Goal: Information Seeking & Learning: Understand process/instructions

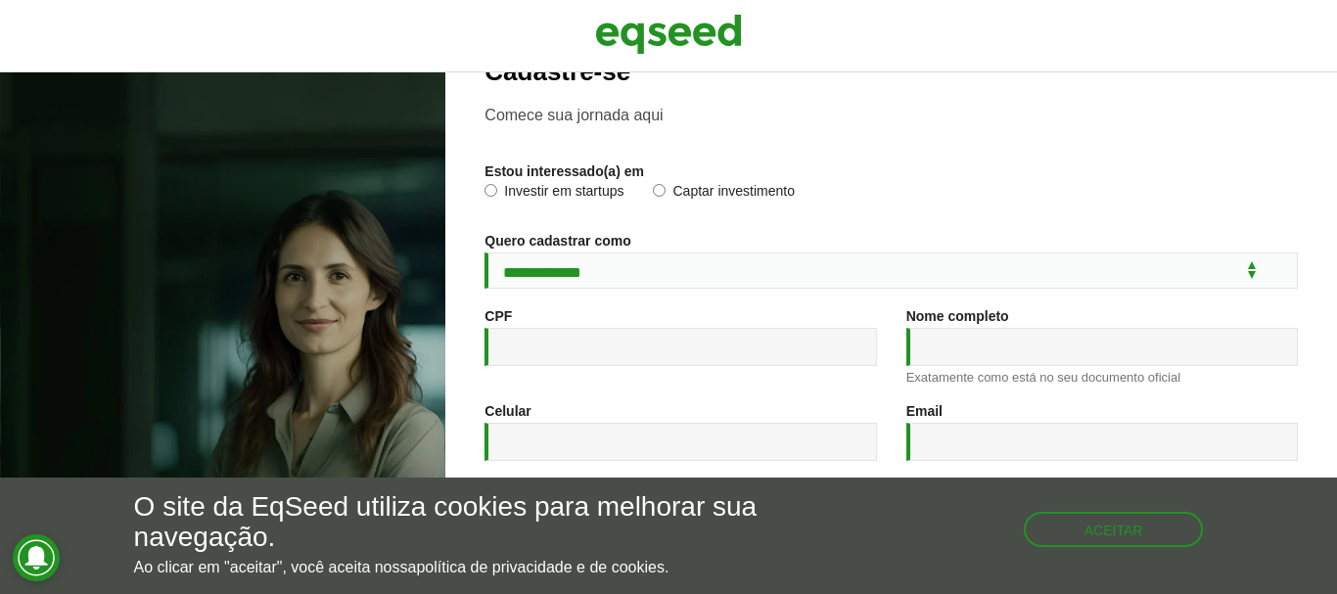
scroll to position [98, 0]
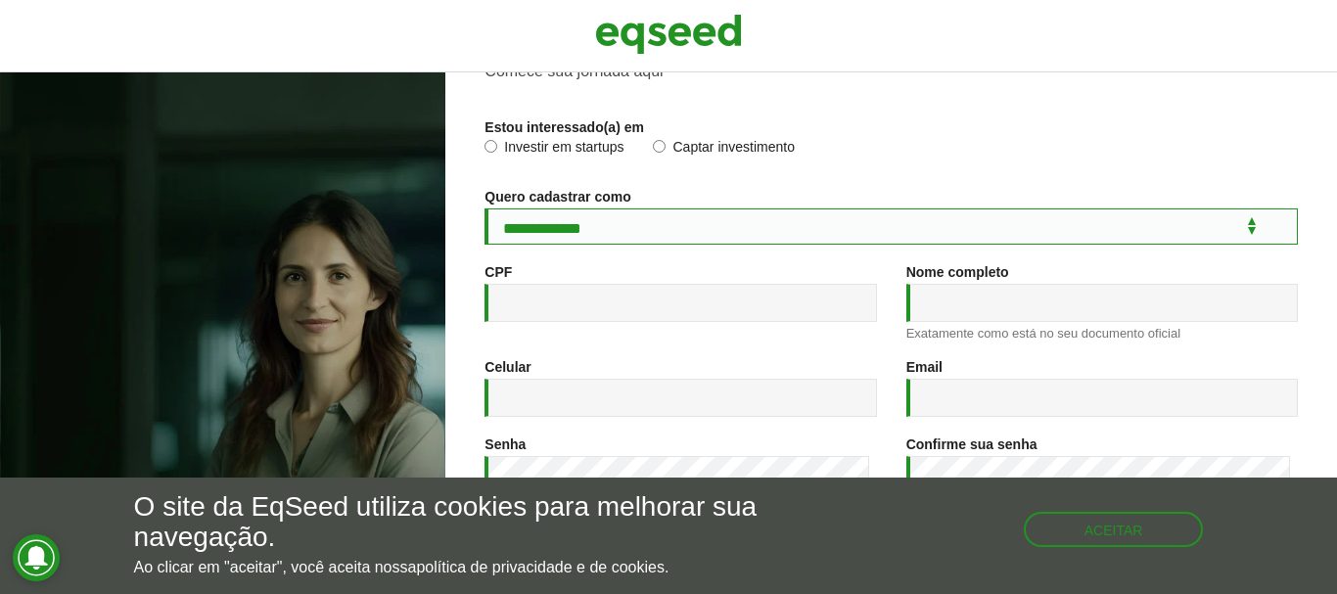
click at [1237, 229] on select "**********" at bounding box center [892, 227] width 814 height 36
click at [1238, 227] on select "**********" at bounding box center [892, 227] width 814 height 36
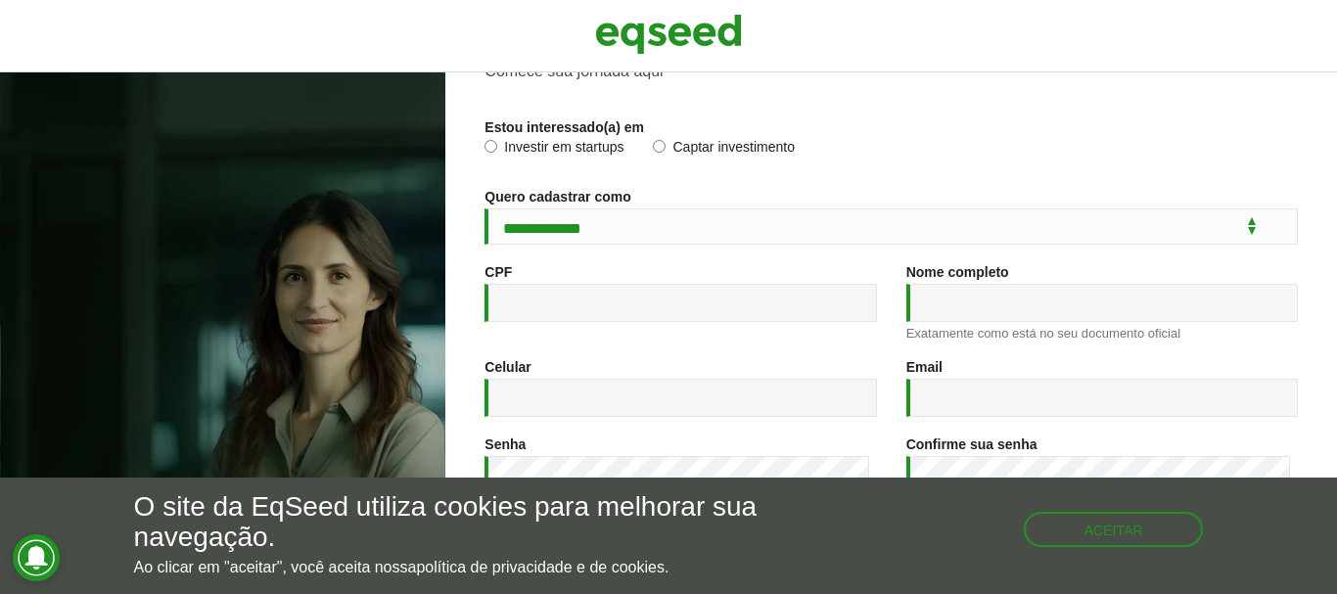
click at [897, 158] on div "Investir em startups Captar investimento" at bounding box center [892, 154] width 814 height 30
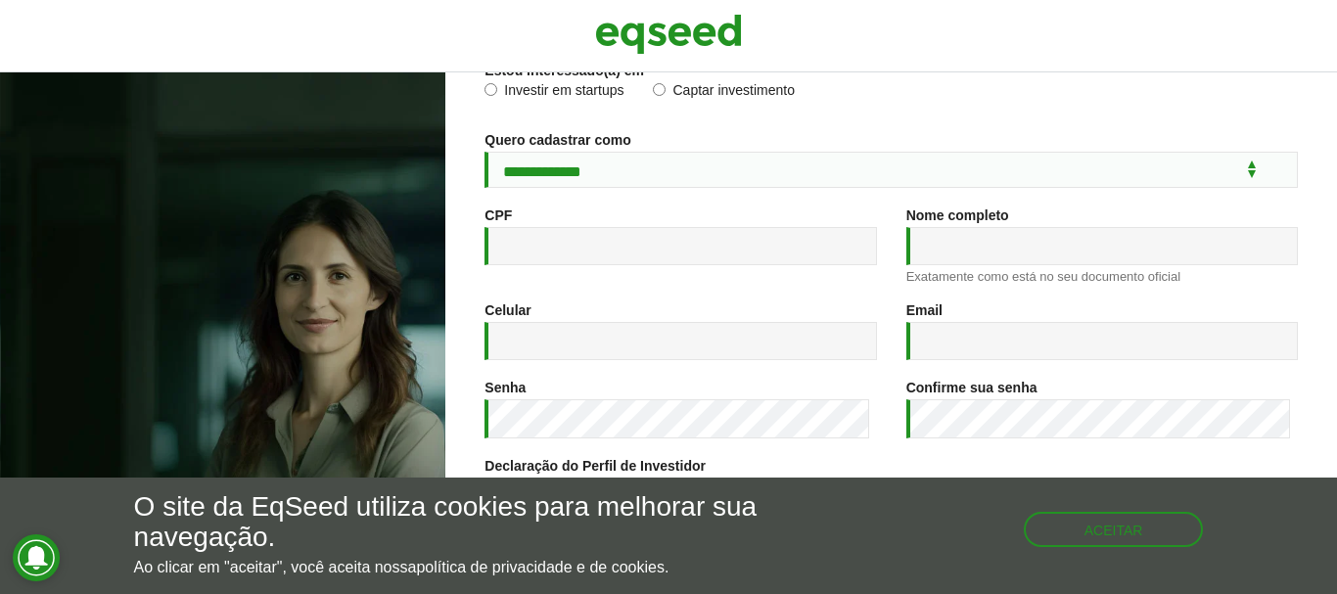
scroll to position [108, 0]
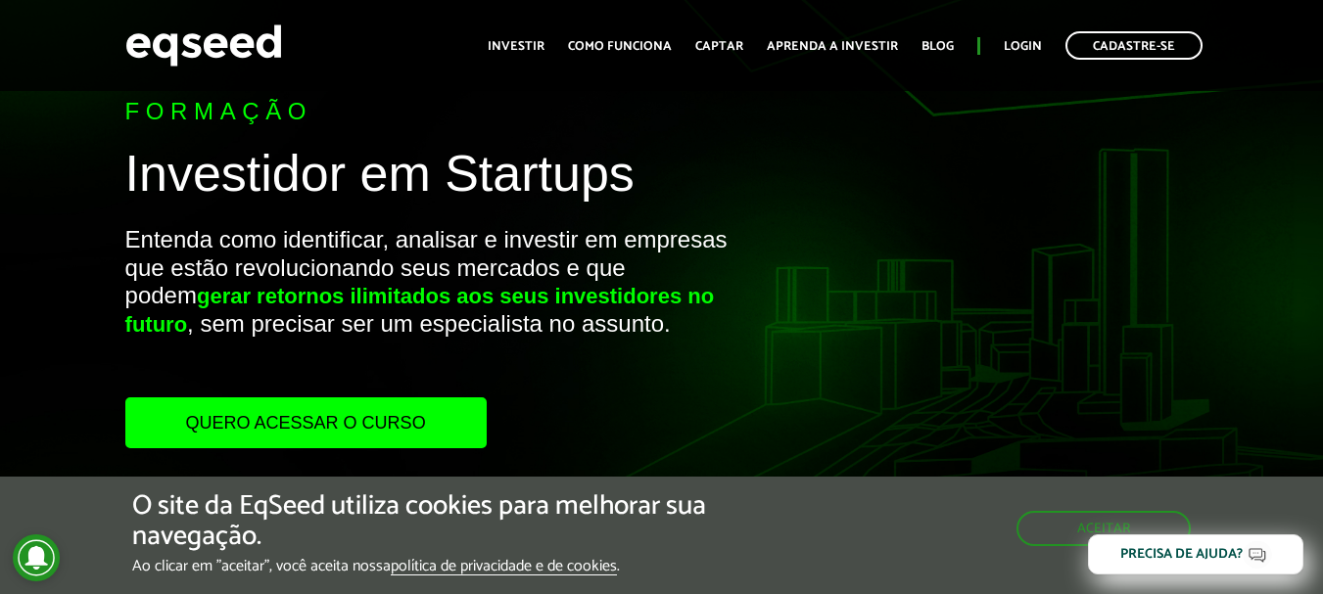
scroll to position [196, 0]
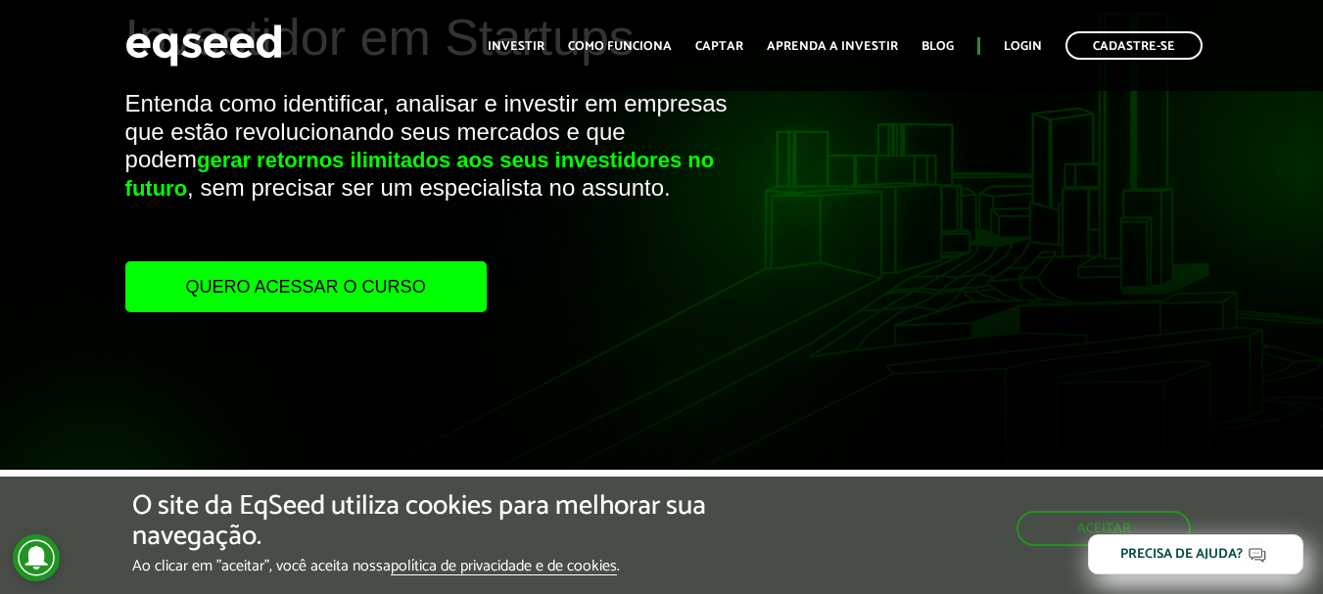
click at [319, 301] on link "Quero acessar o curso" at bounding box center [305, 286] width 361 height 51
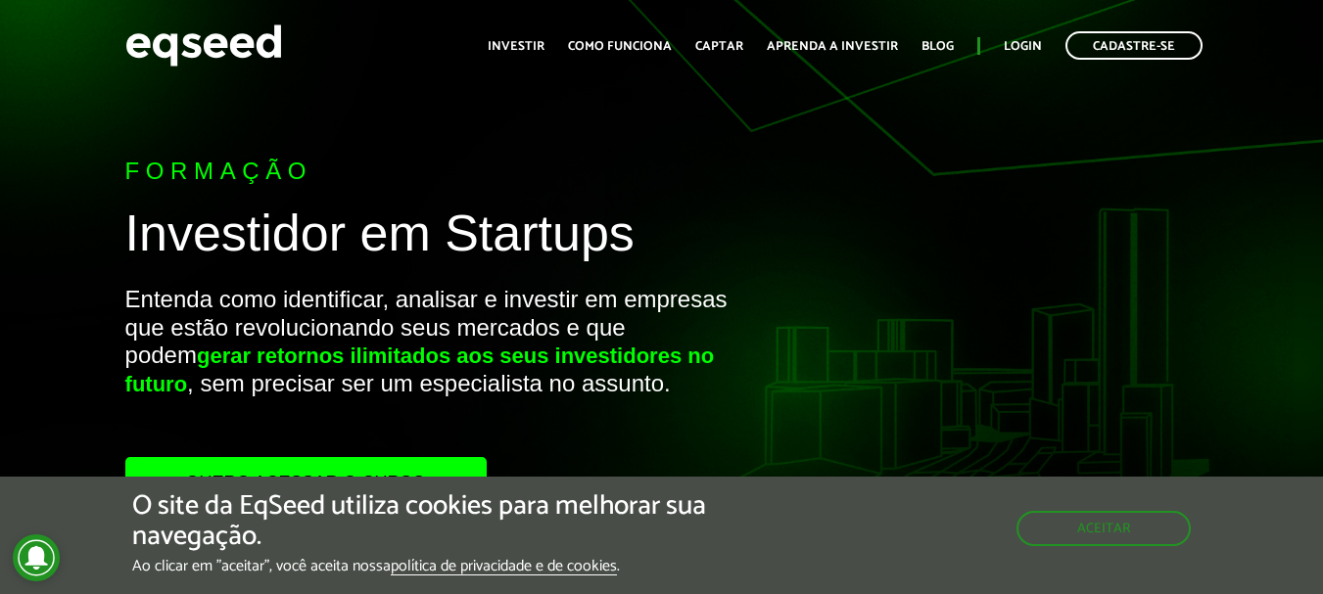
scroll to position [196, 0]
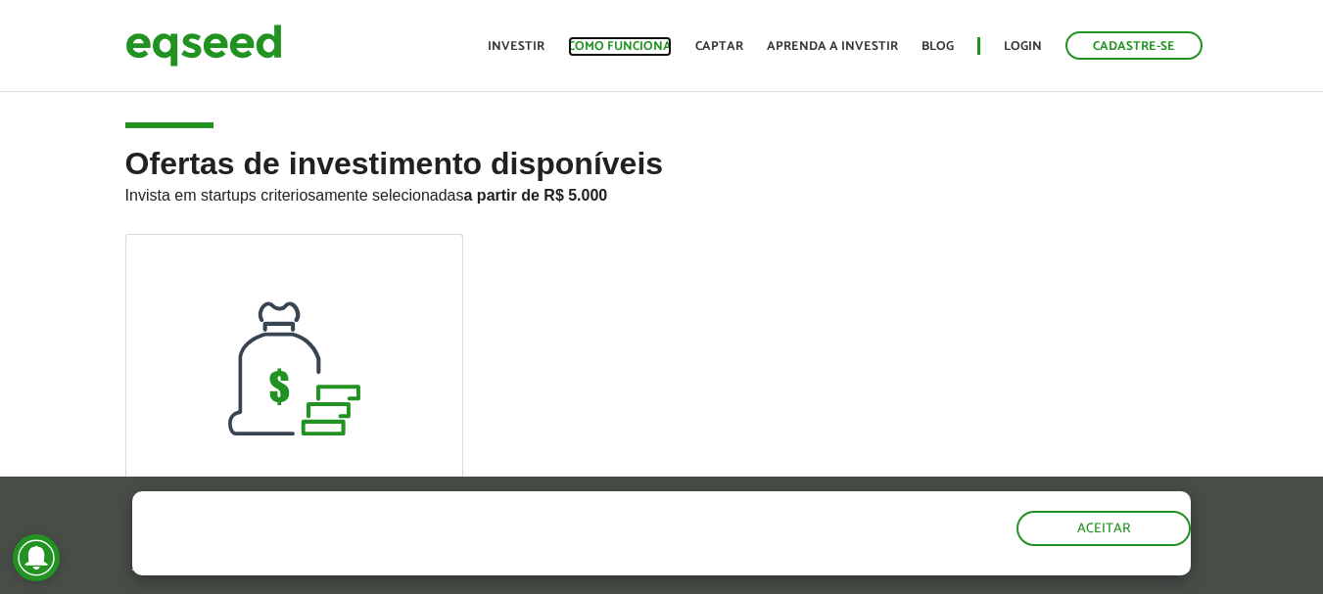
click at [630, 45] on link "Como funciona" at bounding box center [620, 46] width 104 height 13
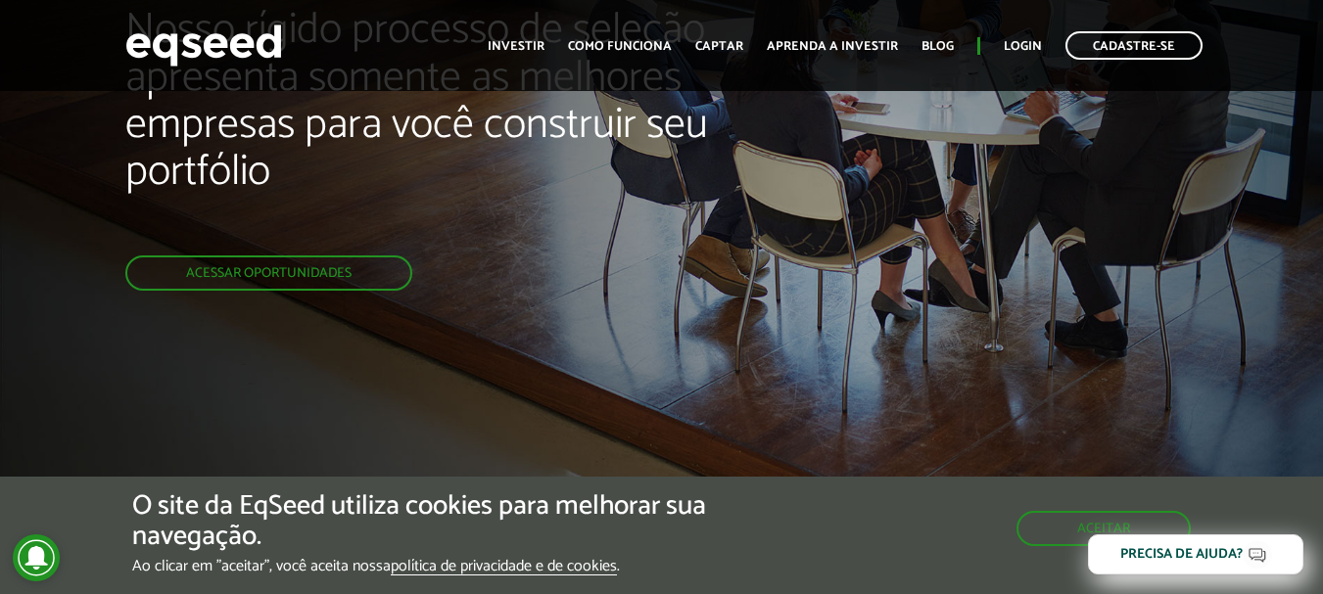
scroll to position [196, 0]
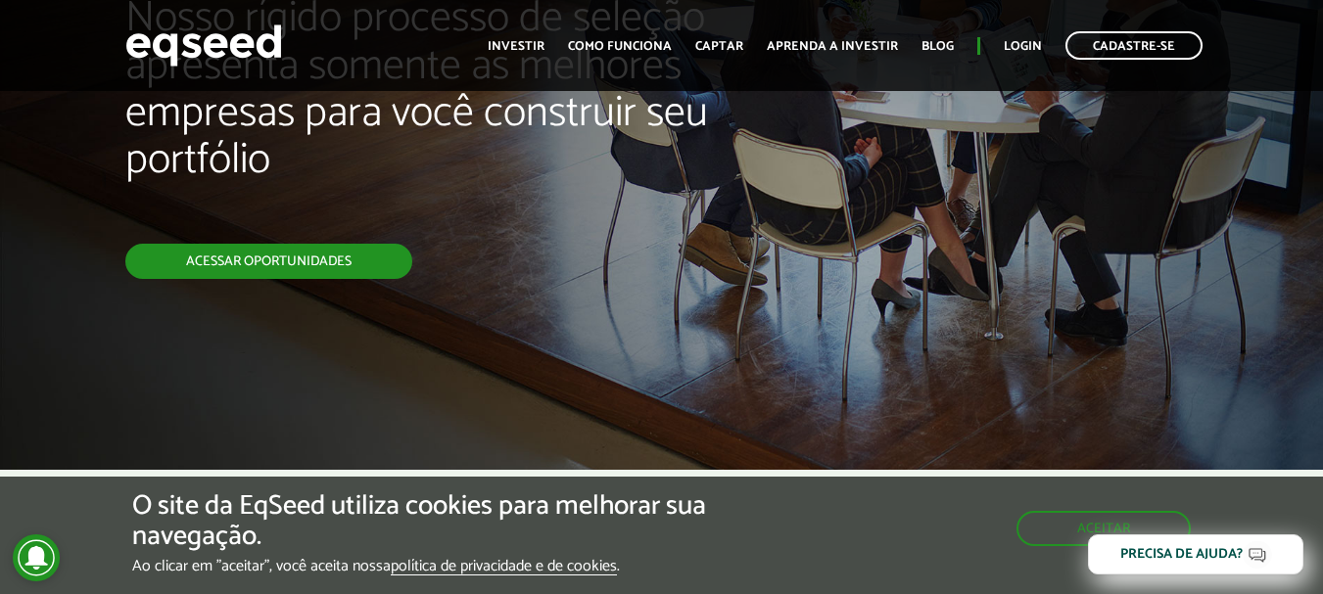
click at [355, 261] on link "Acessar oportunidades" at bounding box center [268, 261] width 287 height 35
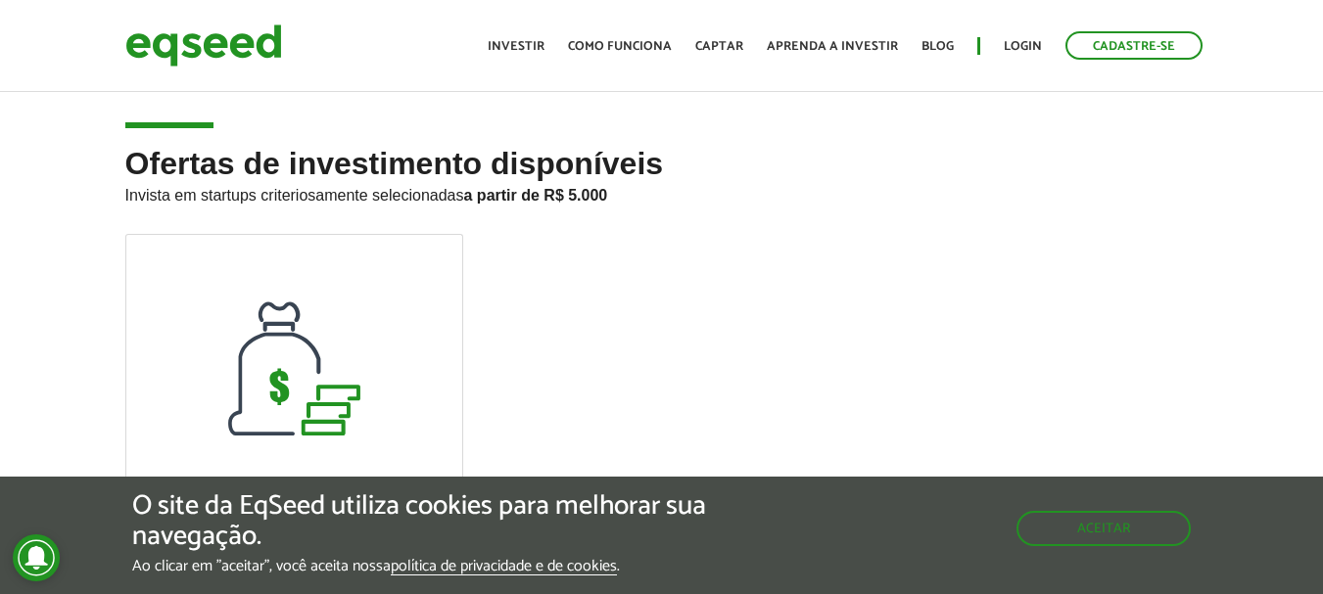
click at [712, 34] on ul "Início Investir Como funciona Captar Aprenda a investir Blog Login Cadastre-se" at bounding box center [845, 45] width 734 height 28
click at [709, 44] on link "Captar" at bounding box center [719, 46] width 48 height 13
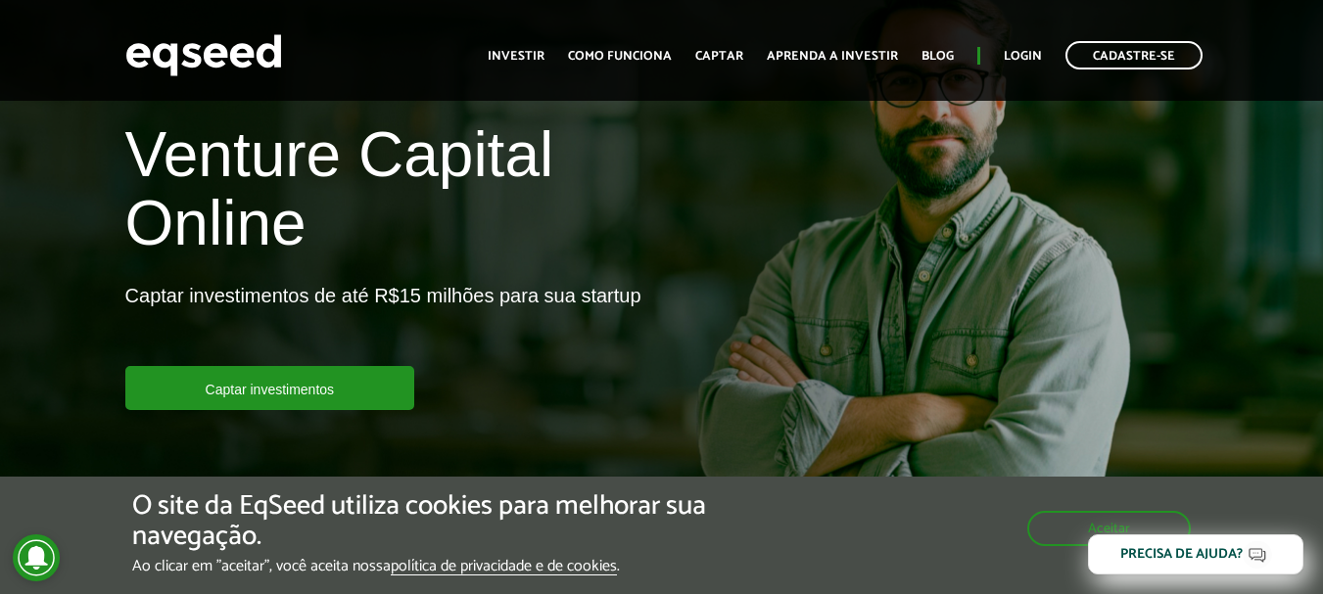
scroll to position [98, 0]
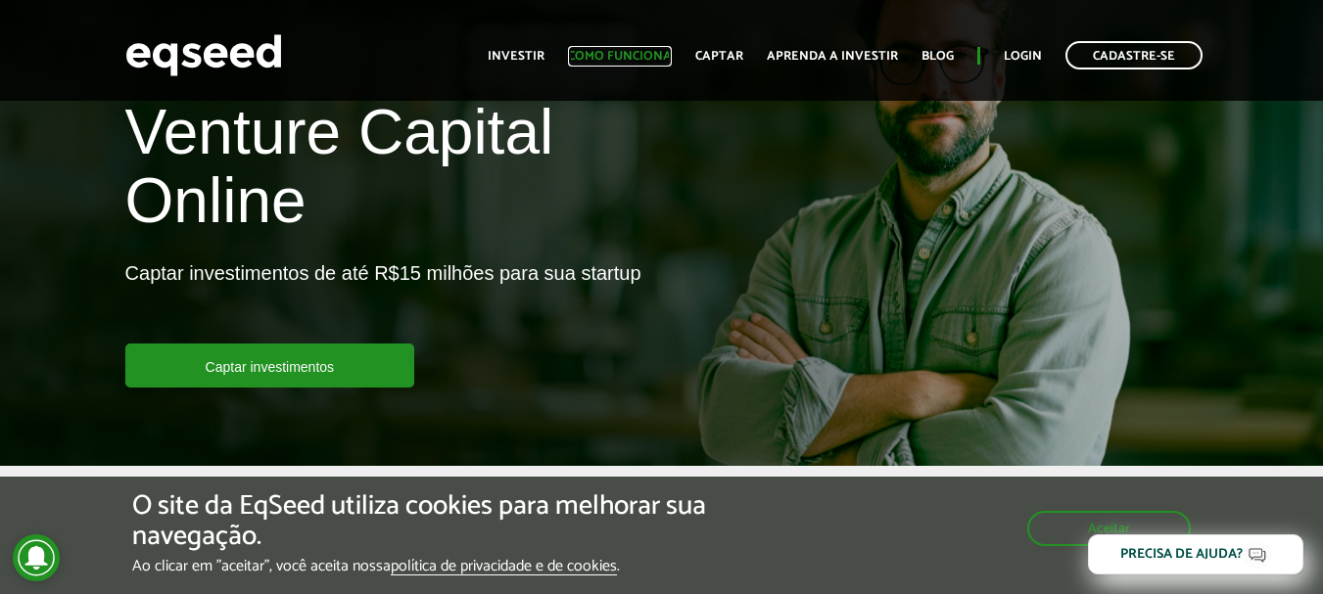
click at [640, 50] on link "Como funciona" at bounding box center [620, 56] width 104 height 13
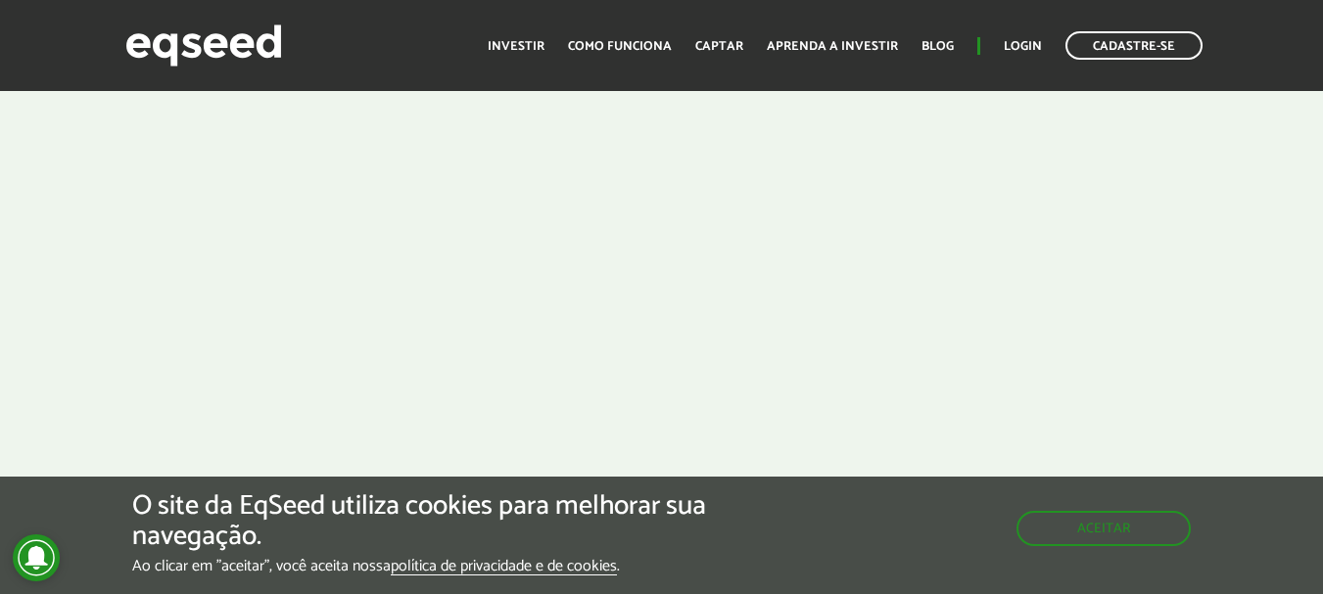
scroll to position [783, 0]
click at [1132, 530] on button "Aceitar" at bounding box center [1105, 526] width 170 height 31
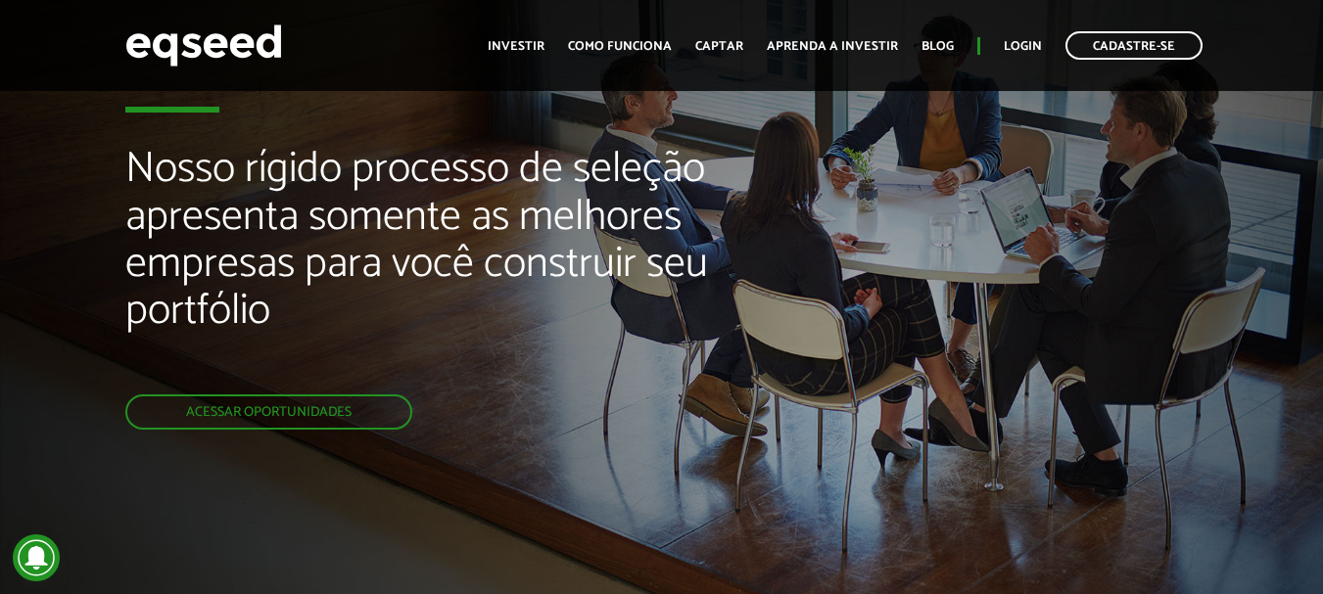
scroll to position [0, 0]
